Goal: Information Seeking & Learning: Find specific fact

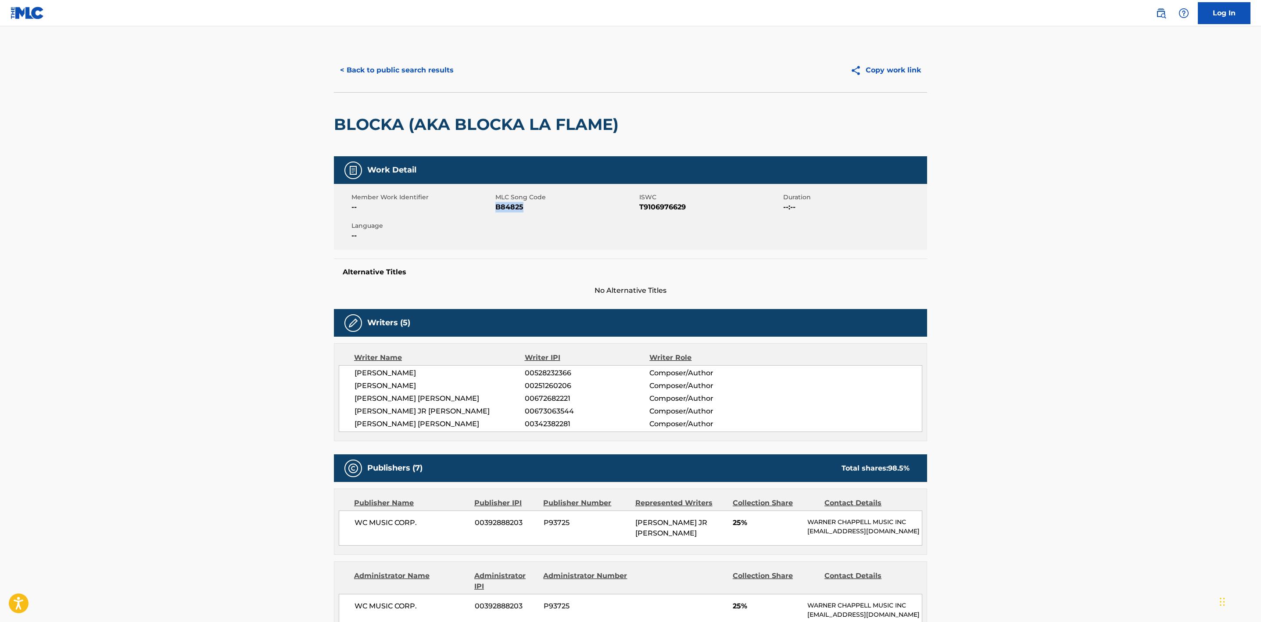
click at [590, 234] on div "Member Work Identifier -- MLC Song Code B84825 ISWC T9106976629 Duration --:-- …" at bounding box center [630, 217] width 593 height 66
click at [355, 62] on button "< Back to public search results" at bounding box center [397, 70] width 126 height 22
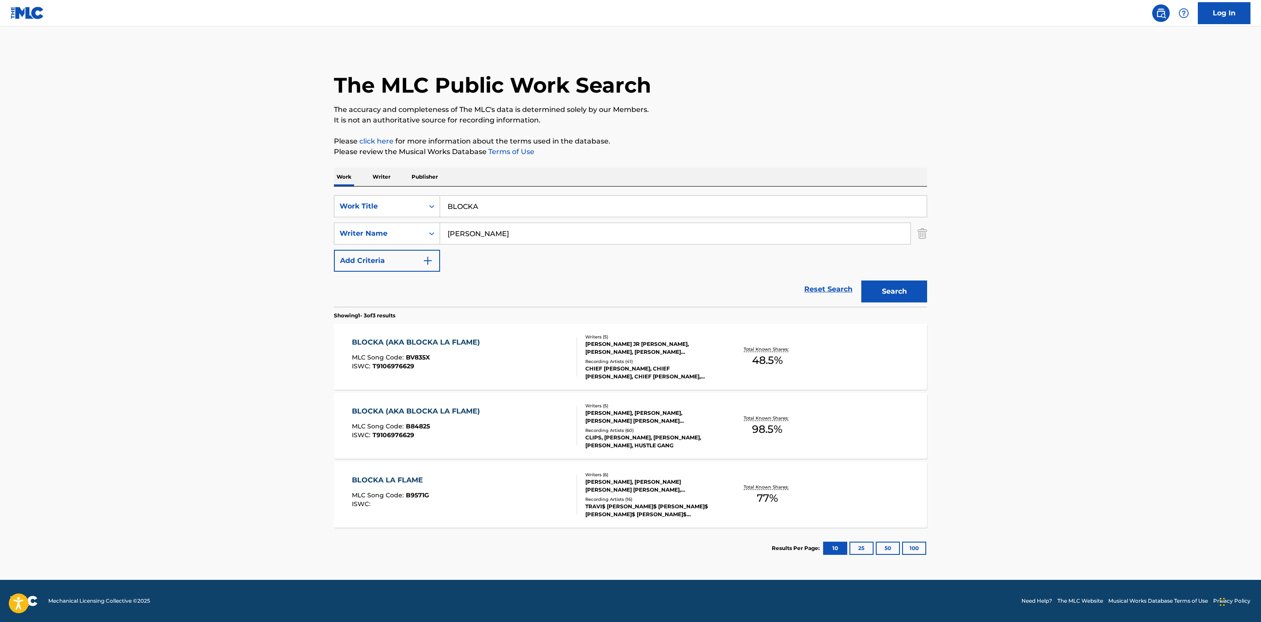
click at [513, 484] on div "BLOCKA LA FLAME MLC Song Code : B9571G ISWC :" at bounding box center [464, 494] width 225 height 39
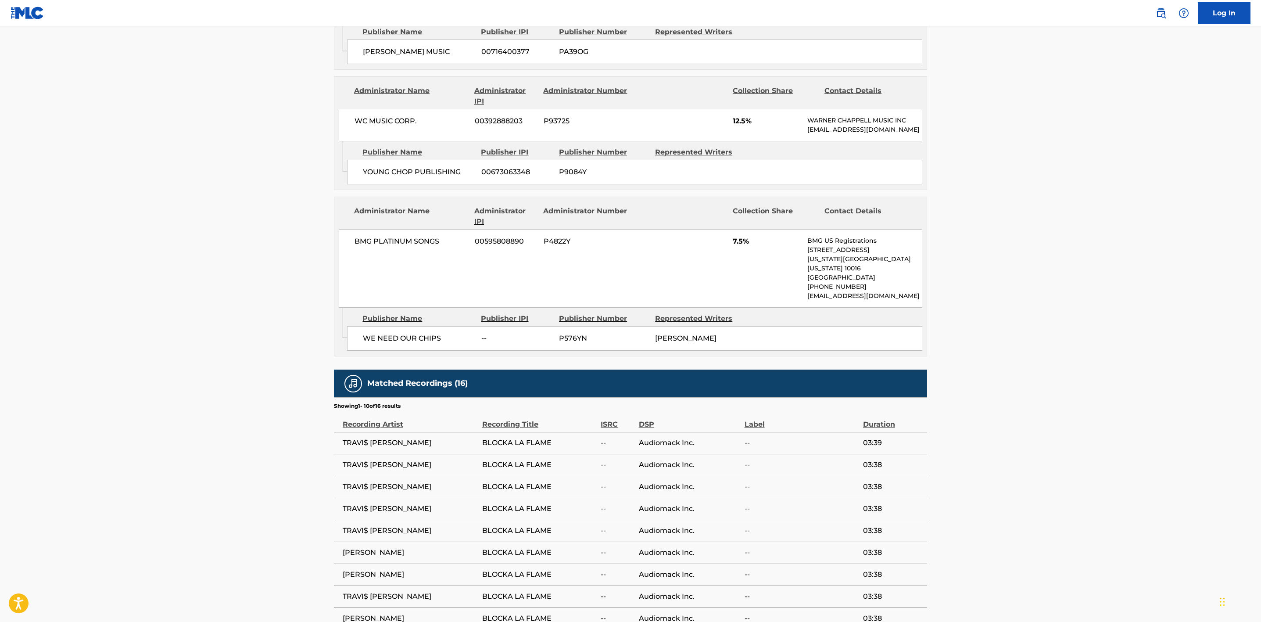
scroll to position [989, 0]
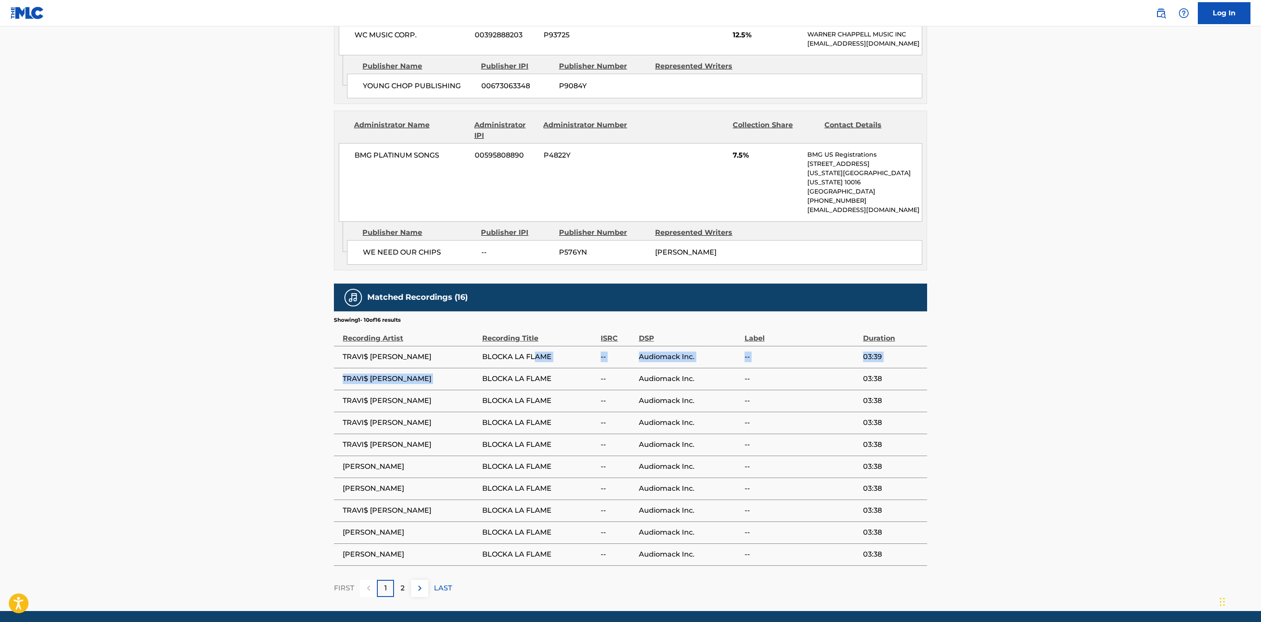
drag, startPoint x: 483, startPoint y: 353, endPoint x: 540, endPoint y: 320, distance: 65.6
click at [537, 346] on tbody "TRAVI$ [PERSON_NAME] LA FLAME -- Audiomack Inc. -- 03:39 TRAVI$ [PERSON_NAME] L…" at bounding box center [630, 455] width 593 height 219
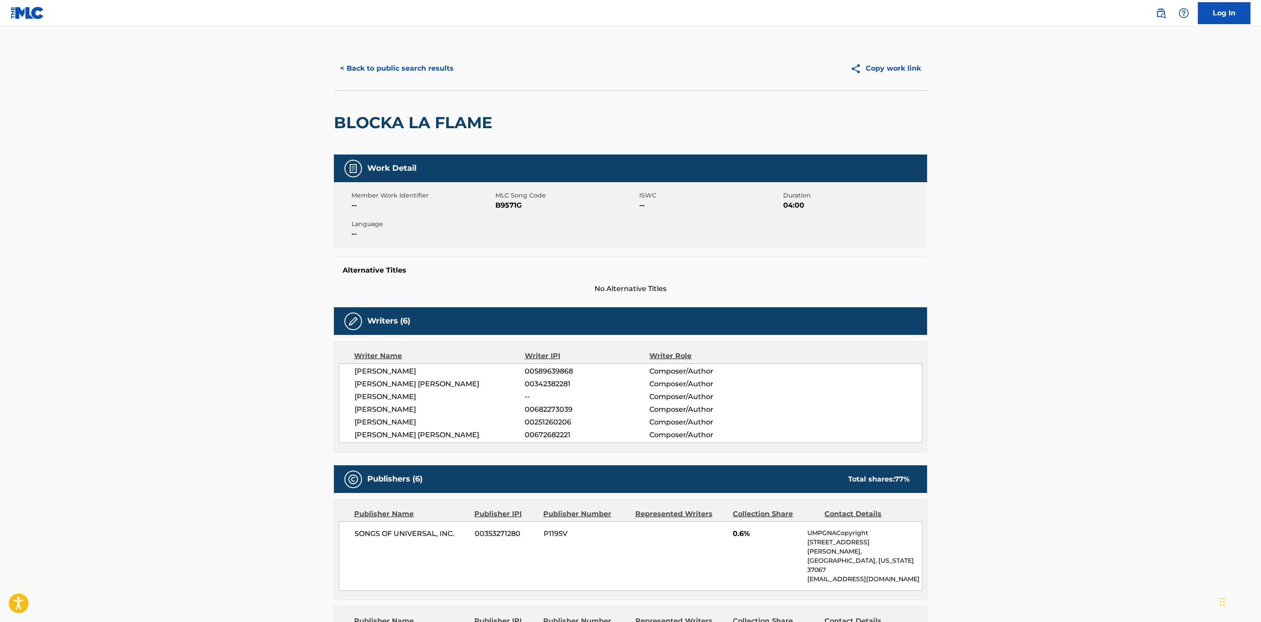
scroll to position [0, 0]
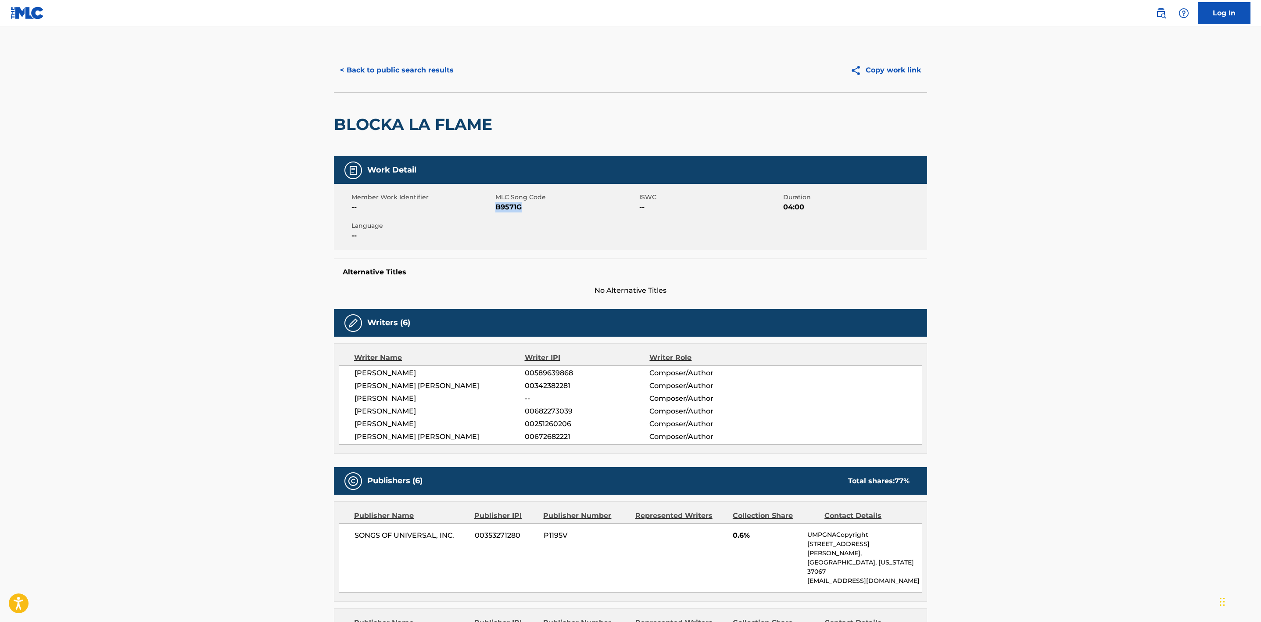
drag, startPoint x: 541, startPoint y: 216, endPoint x: 497, endPoint y: 212, distance: 44.9
click at [497, 212] on div "Member Work Identifier -- MLC Song Code B9571G ISWC -- Duration 04:00 Language …" at bounding box center [630, 217] width 593 height 66
copy span "B9571G"
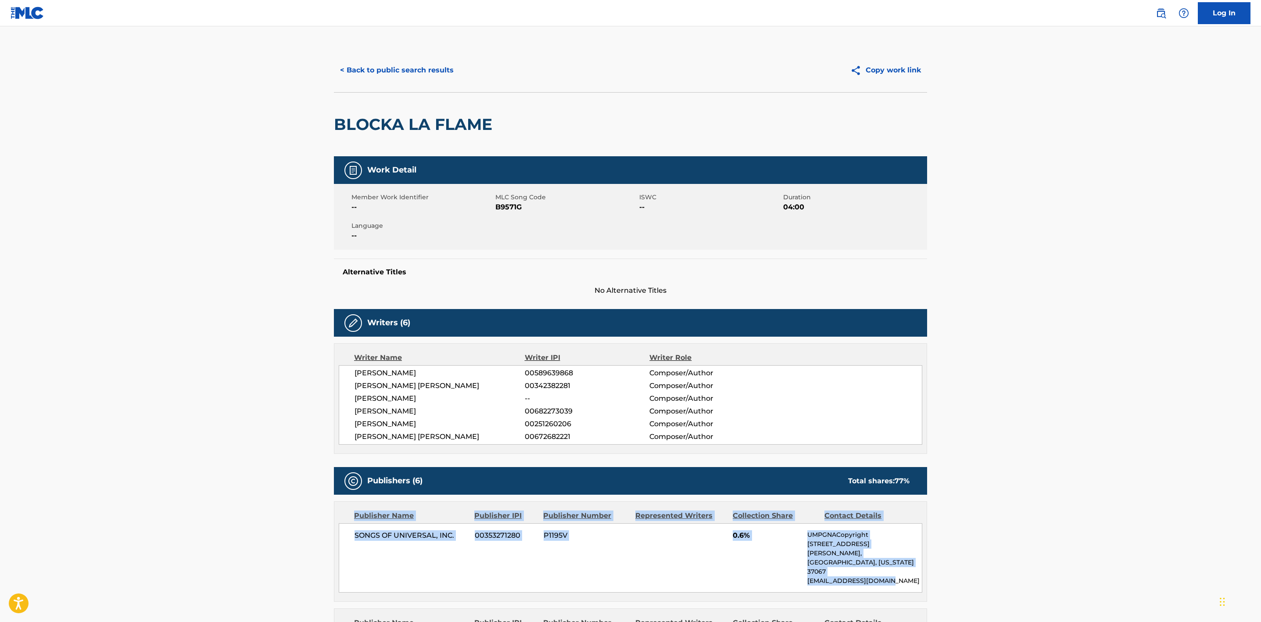
drag, startPoint x: 1036, startPoint y: 487, endPoint x: 987, endPoint y: 566, distance: 92.8
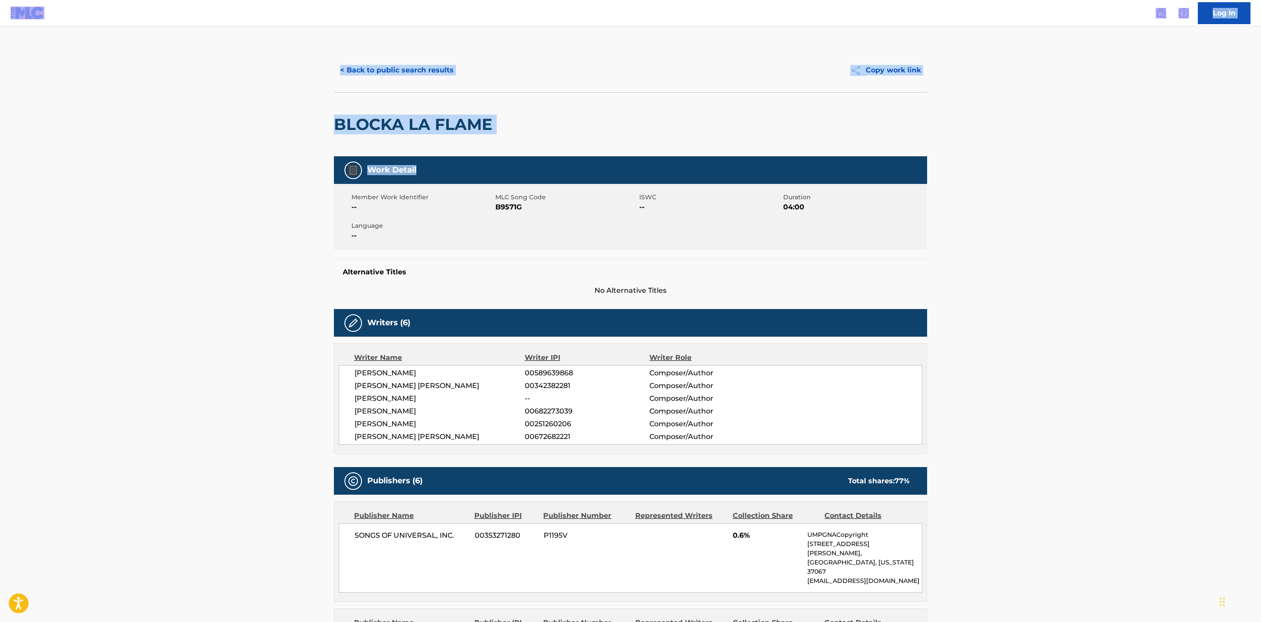
drag, startPoint x: 449, startPoint y: 21, endPoint x: 930, endPoint y: 168, distance: 503.3
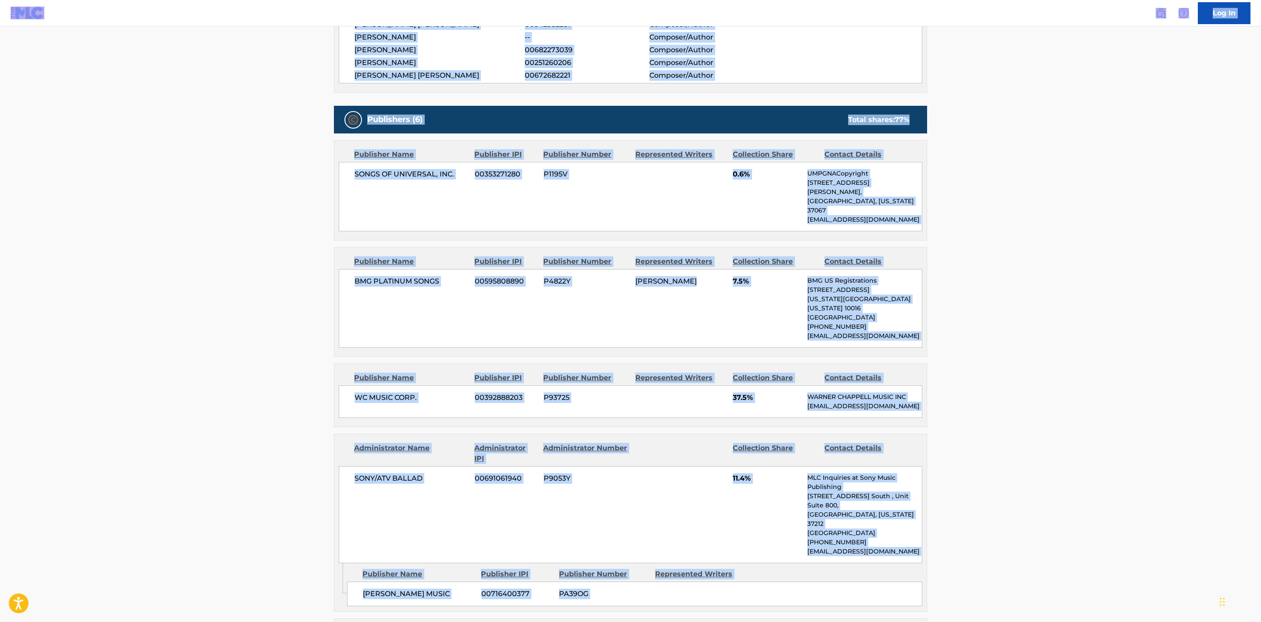
scroll to position [394, 0]
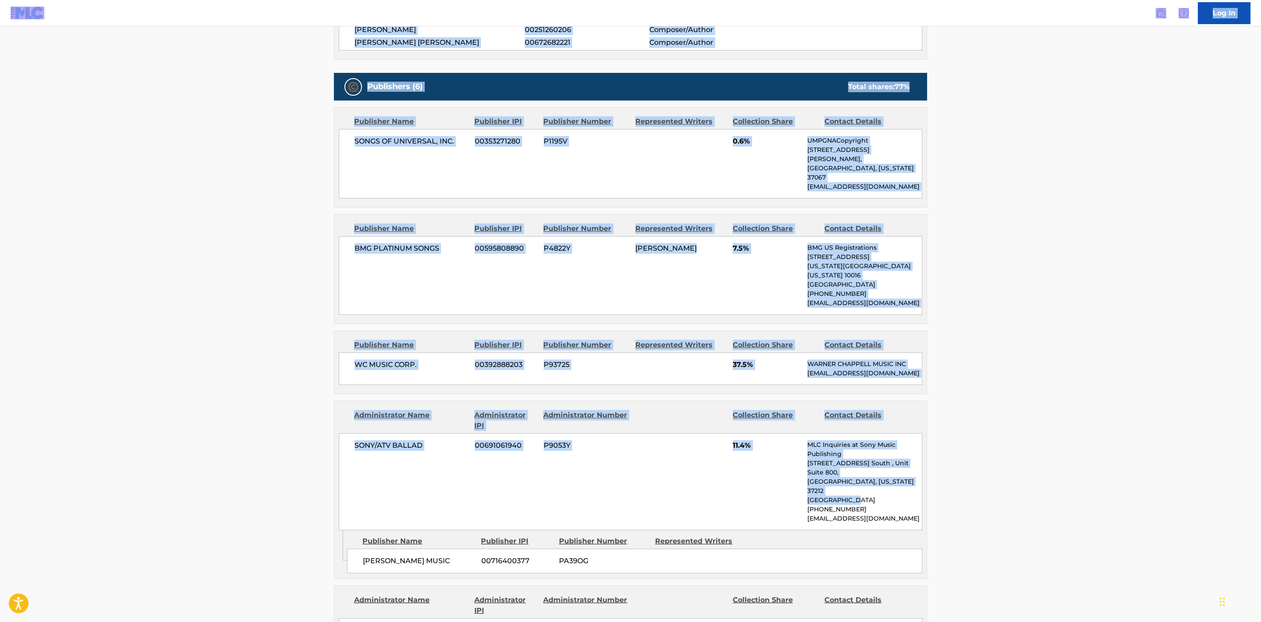
drag, startPoint x: 303, startPoint y: 22, endPoint x: 1133, endPoint y: 232, distance: 856.0
click at [1086, 426] on div "Log In < Back to public search results Copy work link BLOCKA LA FLAME Work Deta…" at bounding box center [630, 426] width 1261 height 1641
click at [1140, 206] on main "< Back to public search results Copy work link BLOCKA LA FLAME Work Detail Memb…" at bounding box center [630, 418] width 1261 height 1573
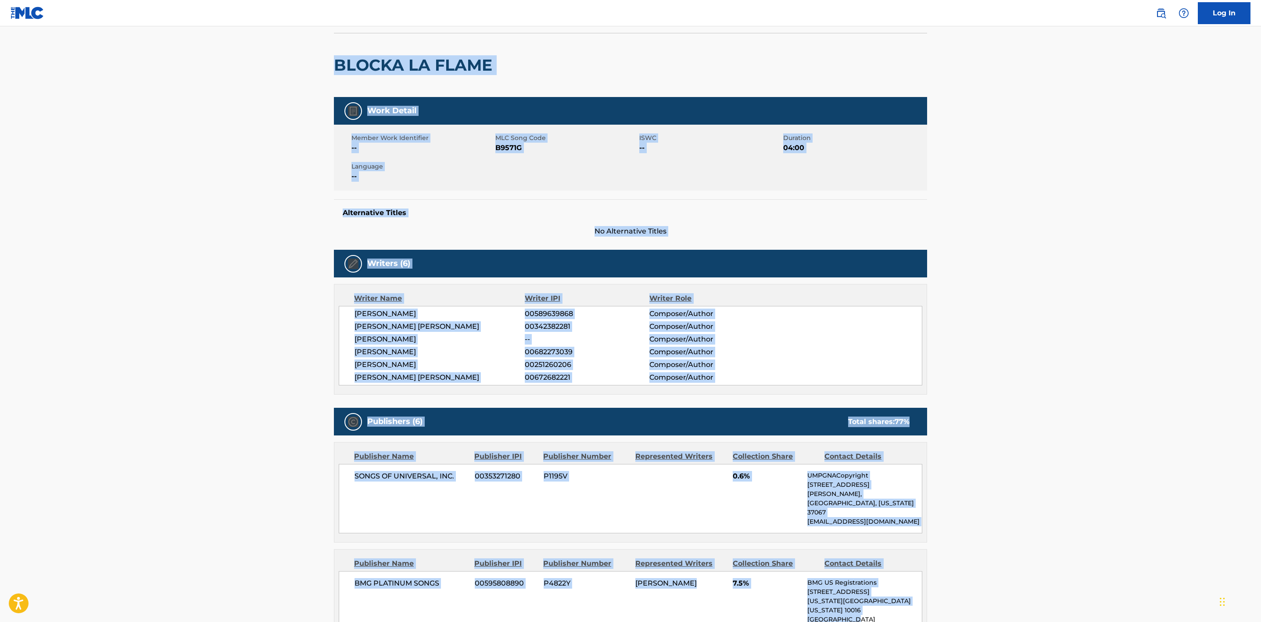
scroll to position [0, 0]
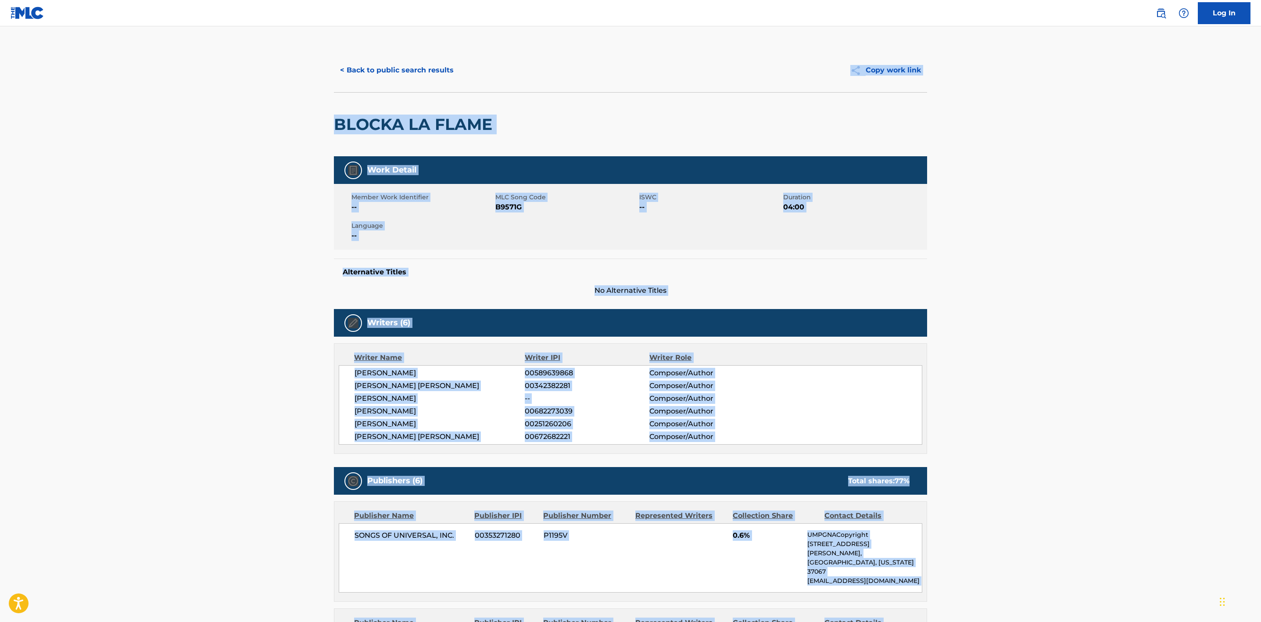
drag, startPoint x: 1041, startPoint y: 255, endPoint x: 1036, endPoint y: 50, distance: 204.9
click at [1039, 0] on html "Accessibility Screen-Reader Guide, Feedback, and Issue Reporting | New window C…" at bounding box center [630, 311] width 1261 height 622
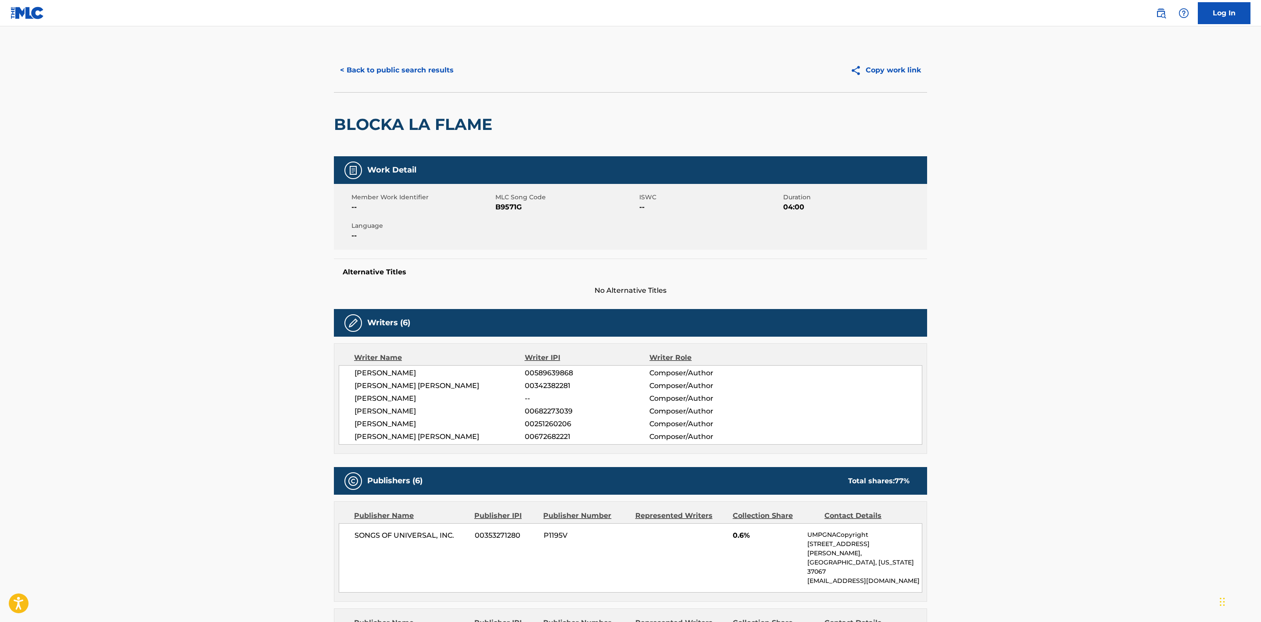
click at [404, 67] on button "< Back to public search results" at bounding box center [397, 70] width 126 height 22
